Goal: Information Seeking & Learning: Learn about a topic

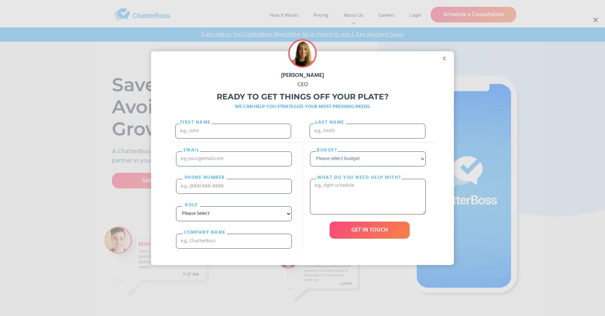
click at [446, 59] on div "x" at bounding box center [446, 56] width 16 height 11
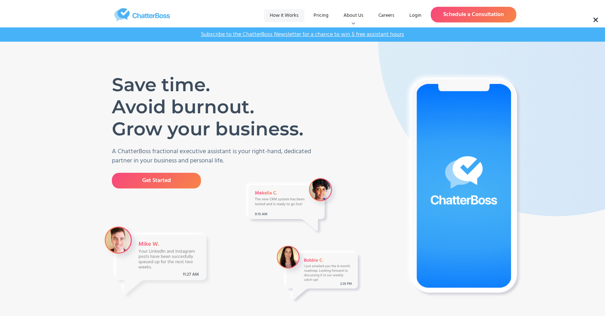
click at [284, 15] on span "How it Works" at bounding box center [284, 15] width 29 height 8
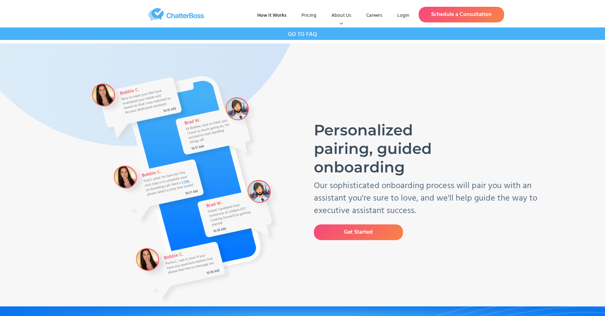
click at [302, 33] on span "GO TO FAQ" at bounding box center [302, 34] width 29 height 9
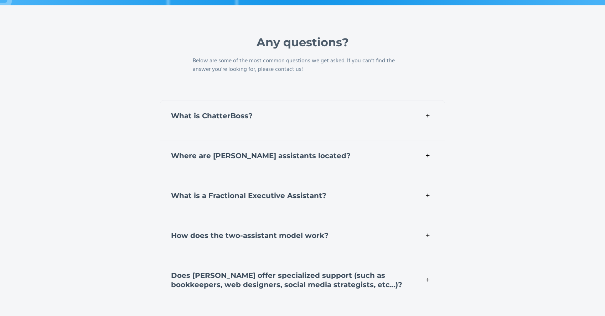
scroll to position [2398, 0]
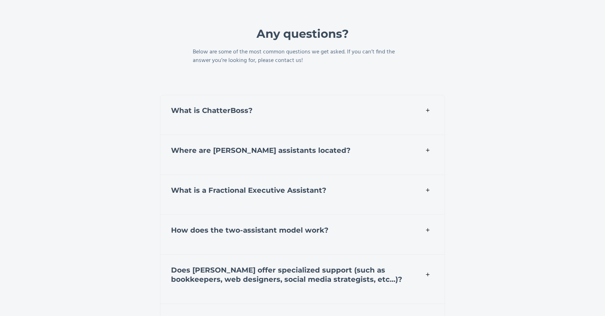
click at [302, 229] on span "How does the two-assistant model work?" at bounding box center [249, 230] width 157 height 9
